Goal: Information Seeking & Learning: Understand process/instructions

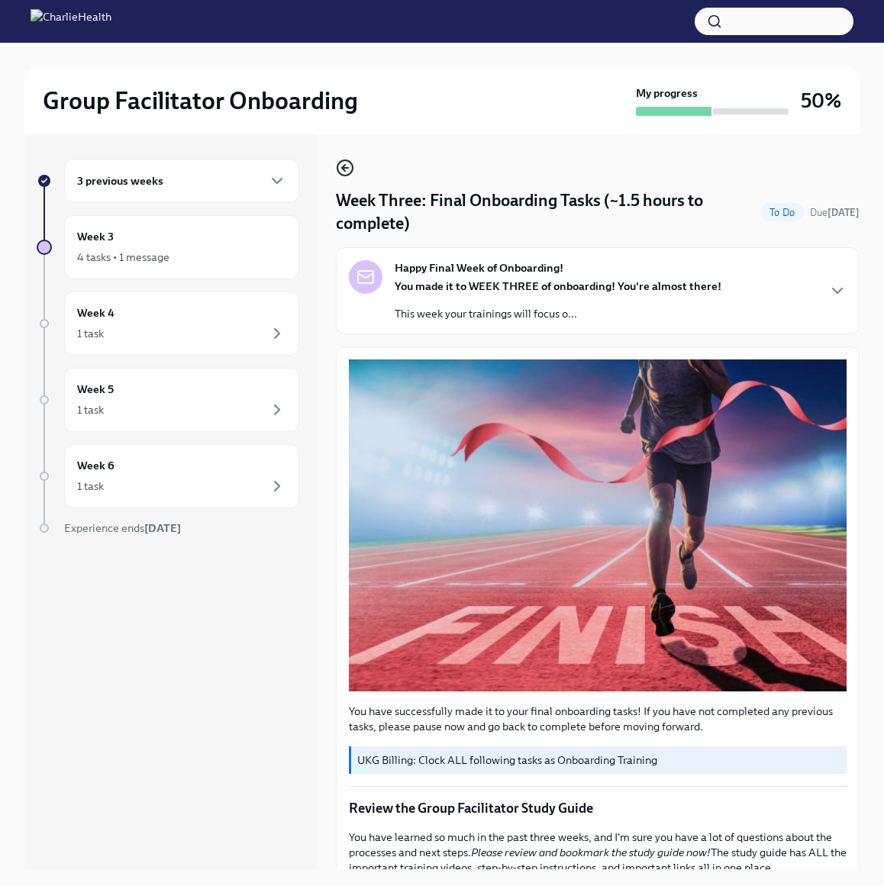
click at [340, 160] on icon "button" at bounding box center [345, 168] width 18 height 18
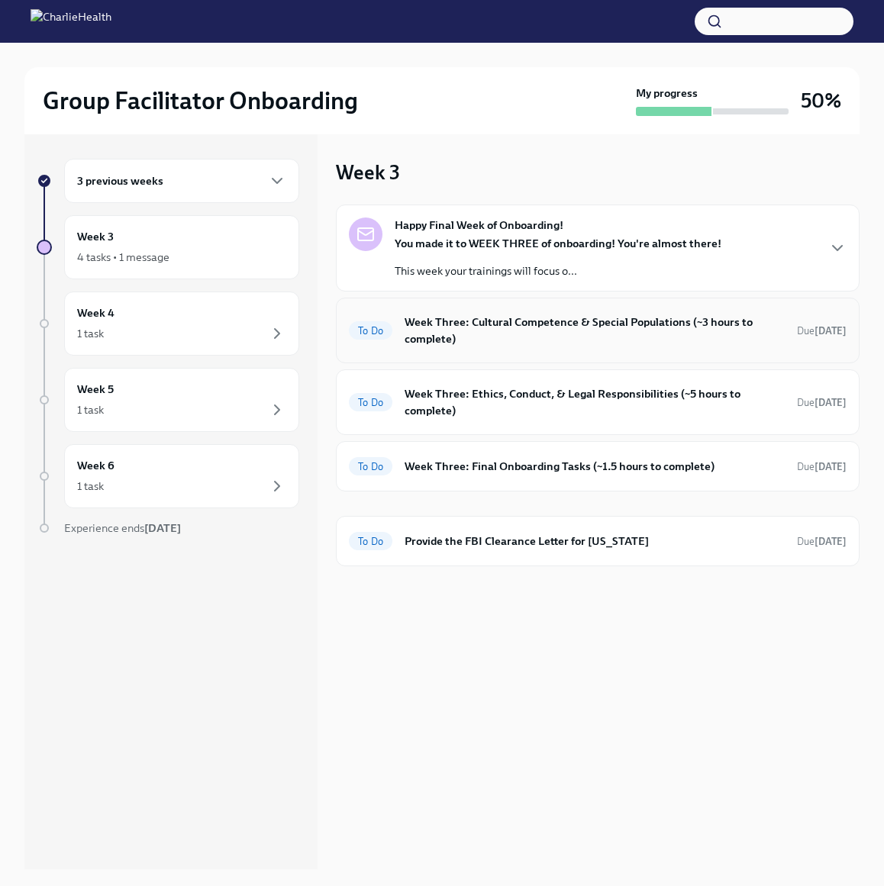
click at [539, 333] on h6 "Week Three: Cultural Competence & Special Populations (~3 hours to complete)" at bounding box center [594, 331] width 380 height 34
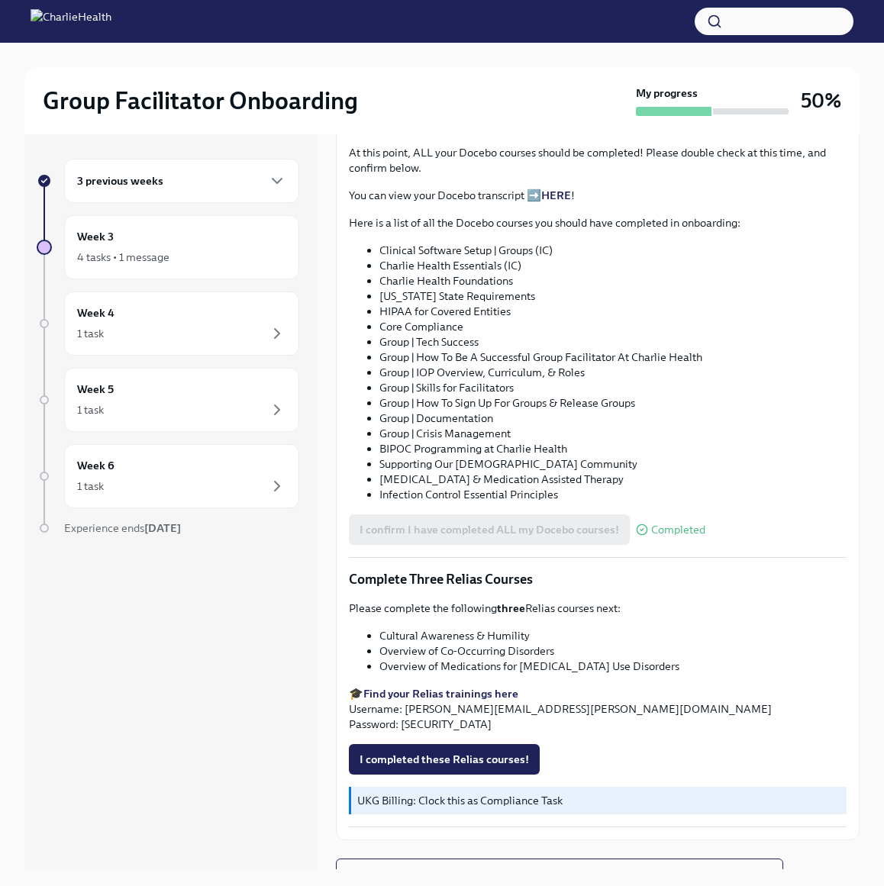
scroll to position [26, 0]
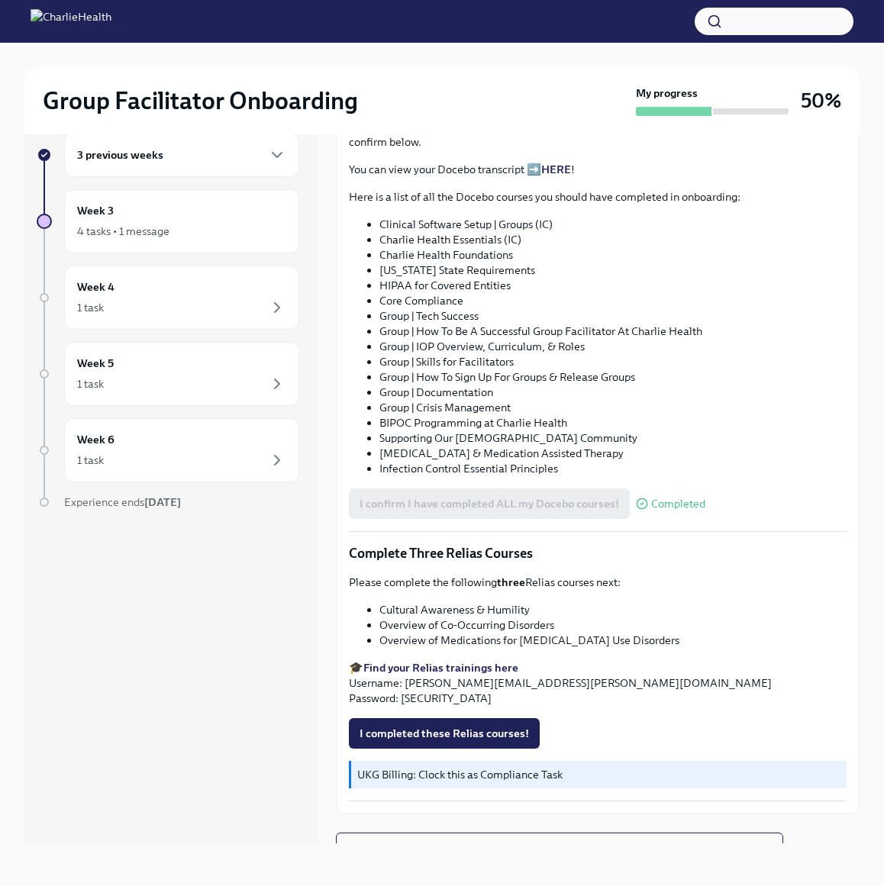
click at [446, 661] on strong "Find your Relias trainings here" at bounding box center [440, 668] width 155 height 14
drag, startPoint x: 527, startPoint y: 584, endPoint x: 382, endPoint y: 589, distance: 145.8
click at [382, 602] on li "Cultural Awareness & Humility" at bounding box center [612, 609] width 467 height 15
copy li "Cultural Awareness & Humility"
click at [482, 840] on span "Next task : Week Three: Ethics, Conduct, & Legal Responsibilities (~5 hours to …" at bounding box center [559, 847] width 421 height 15
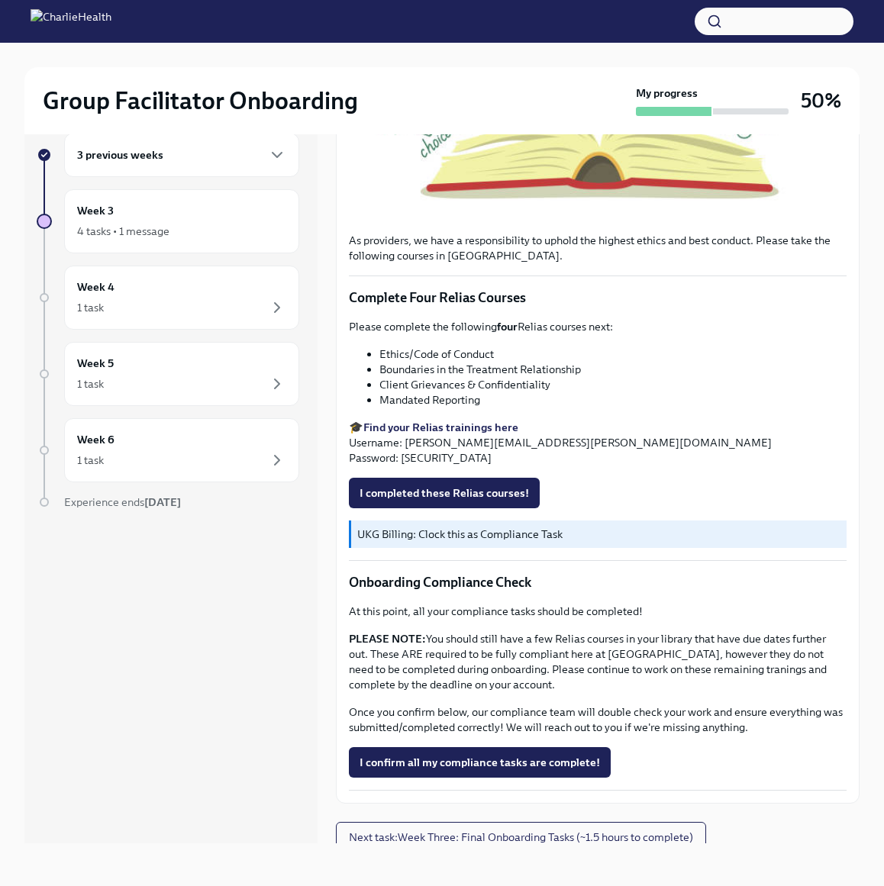
scroll to position [466, 0]
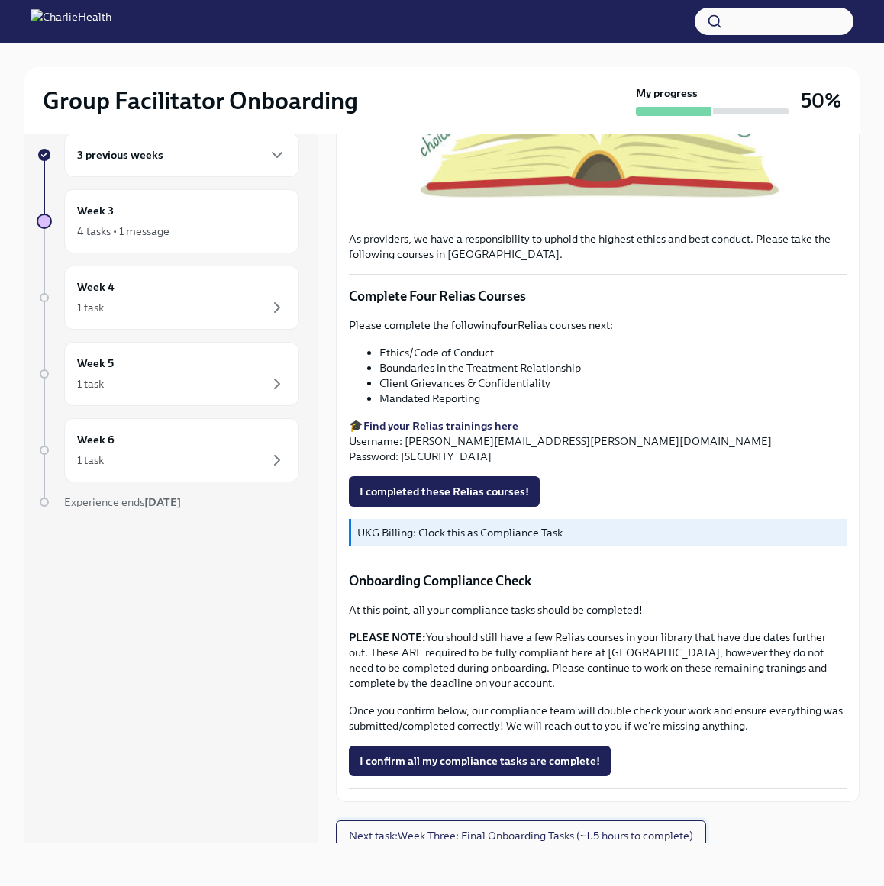
click at [407, 828] on span "Next task : Week Three: Final Onboarding Tasks (~1.5 hours to complete)" at bounding box center [521, 835] width 344 height 15
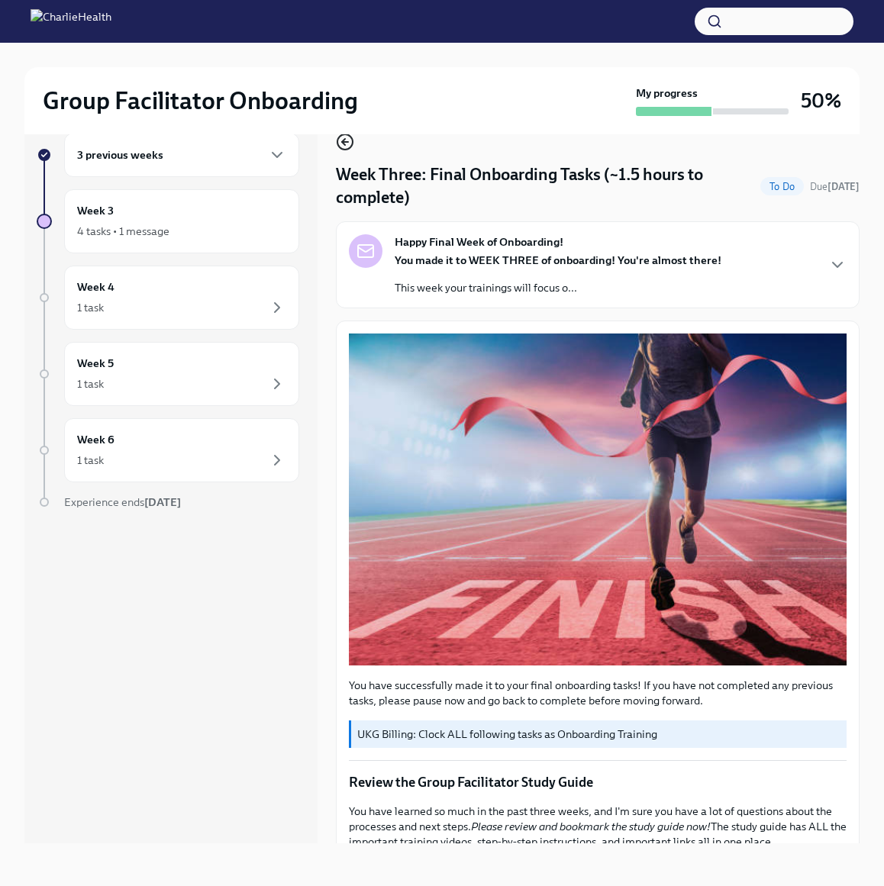
click at [342, 140] on icon "button" at bounding box center [345, 142] width 18 height 18
